Goal: Information Seeking & Learning: Learn about a topic

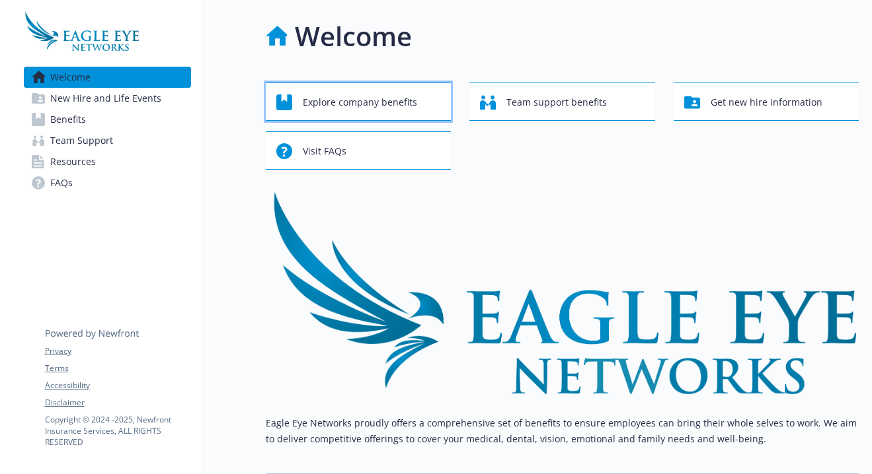
click at [369, 99] on span "Explore company benefits" at bounding box center [360, 102] width 114 height 25
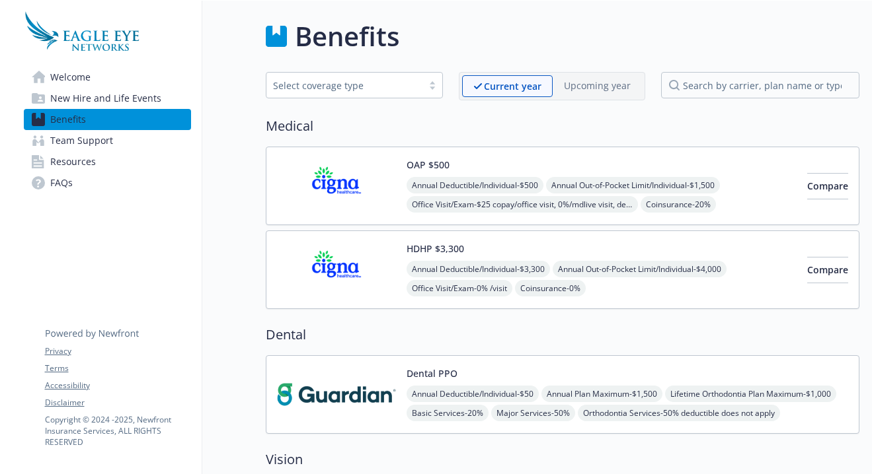
click at [90, 89] on span "New Hire and Life Events" at bounding box center [105, 98] width 111 height 21
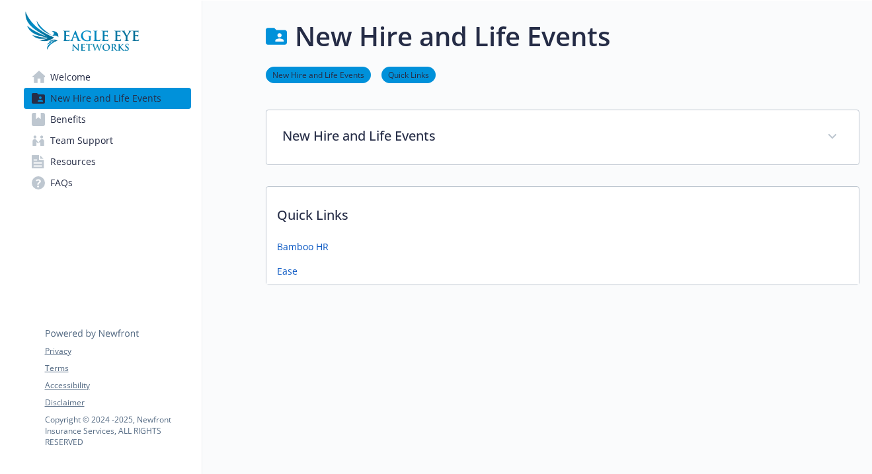
click at [95, 165] on link "Resources" at bounding box center [107, 161] width 167 height 21
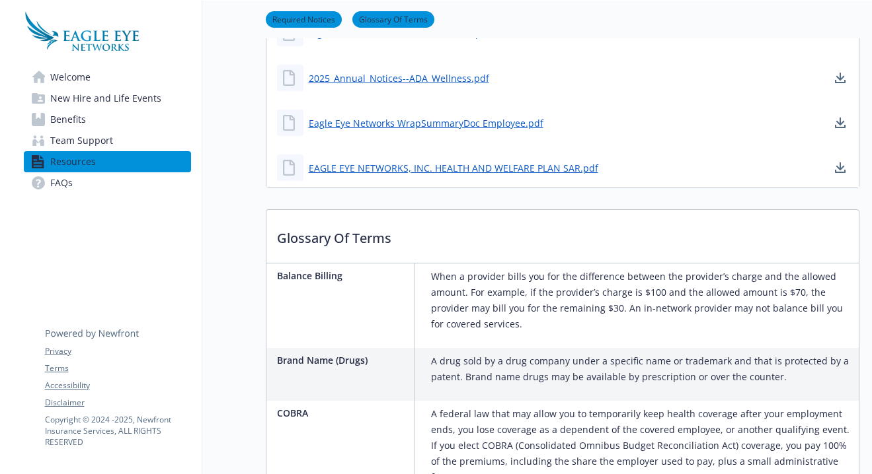
scroll to position [486, 0]
